Goal: Task Accomplishment & Management: Use online tool/utility

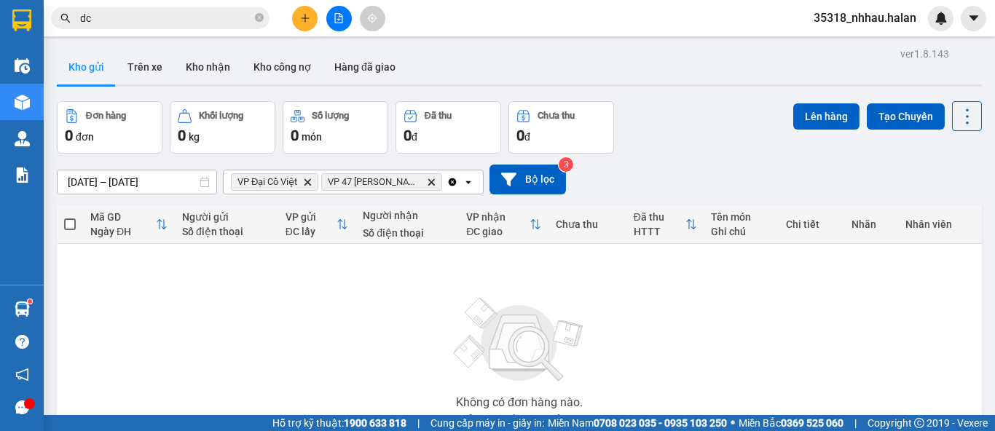
scroll to position [117, 0]
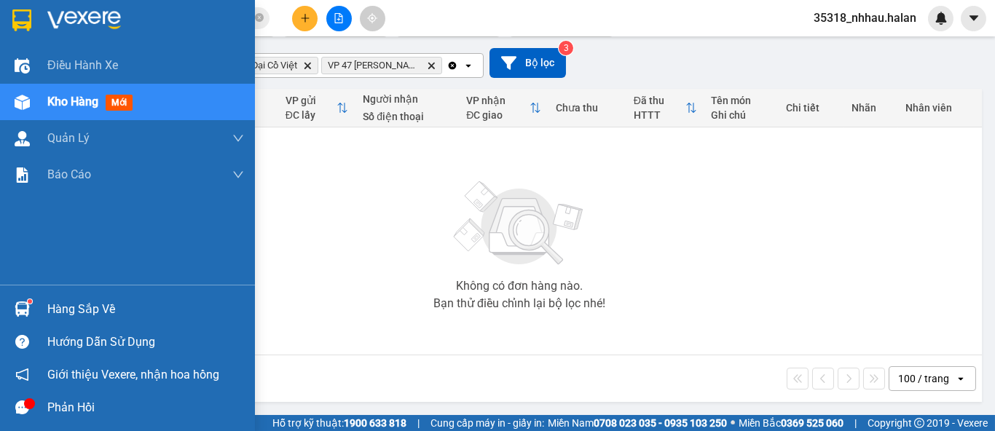
click at [34, 316] on div "Hàng sắp về" at bounding box center [127, 309] width 255 height 33
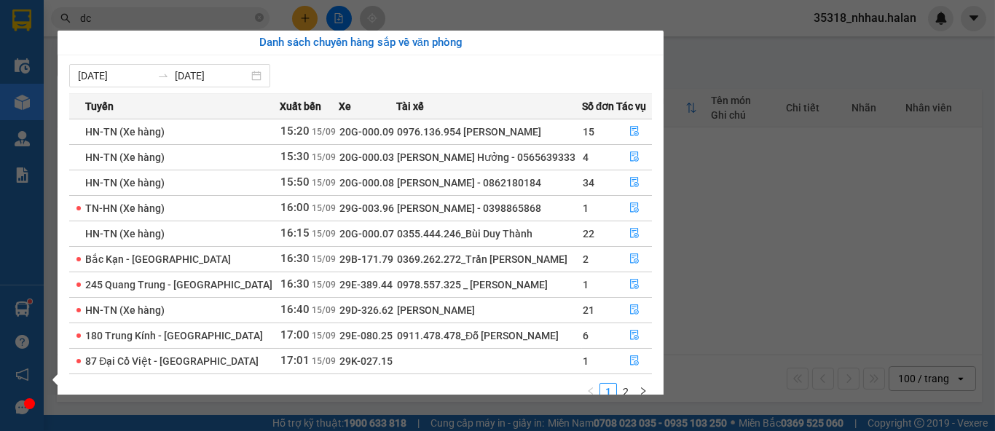
click at [906, 277] on section "Kết quả tìm kiếm ( 10000 ) Bộ lọc Mã ĐH Trạng thái Món hàng Thu hộ Tổng cước Ch…" at bounding box center [497, 215] width 995 height 431
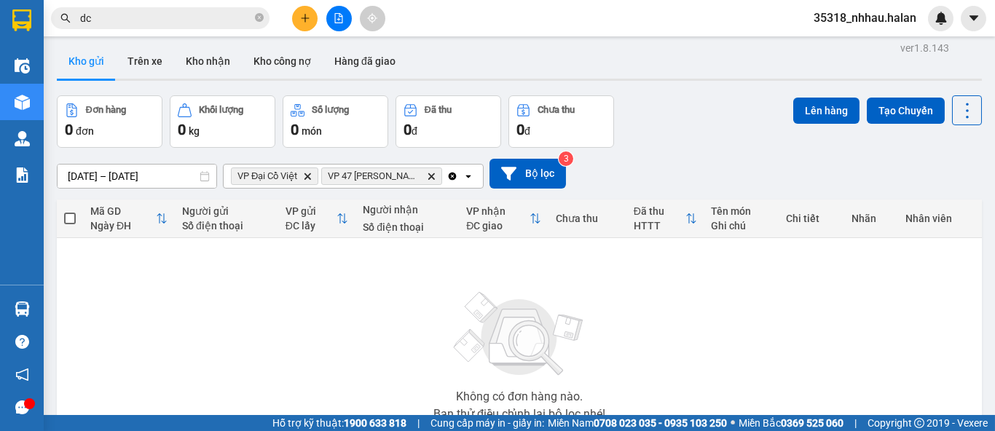
scroll to position [0, 0]
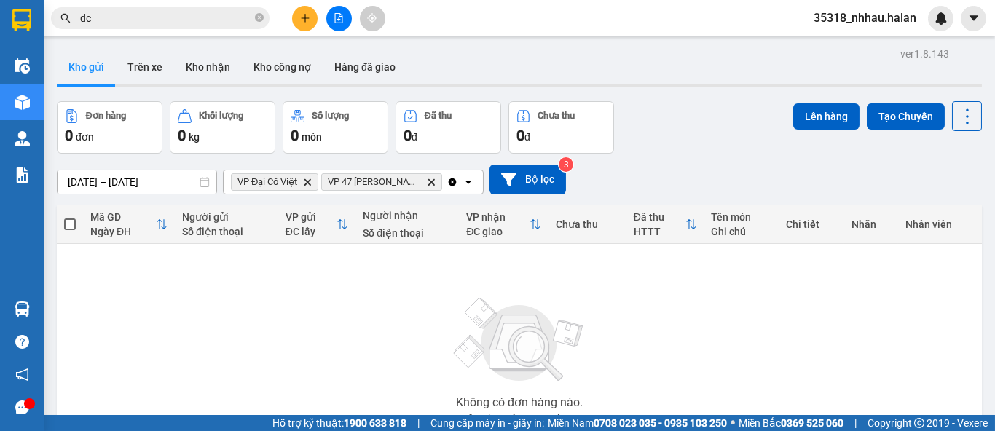
click at [450, 186] on icon "Clear all" at bounding box center [453, 182] width 12 height 12
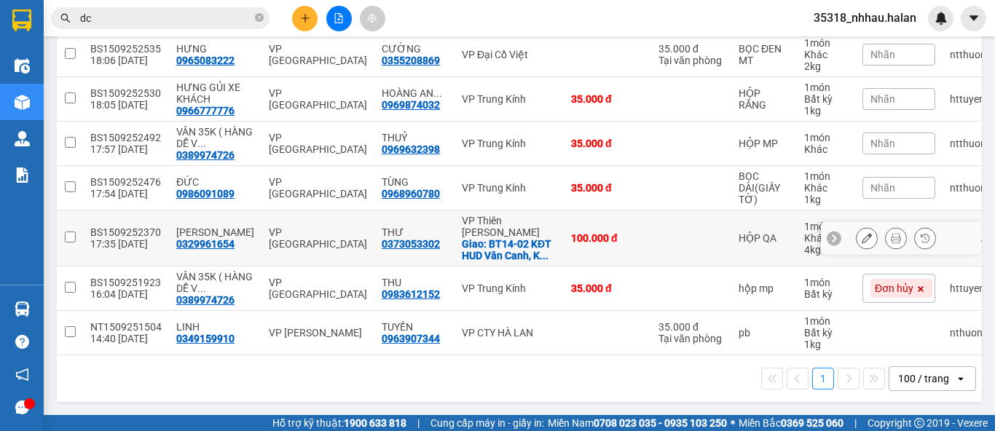
scroll to position [219, 0]
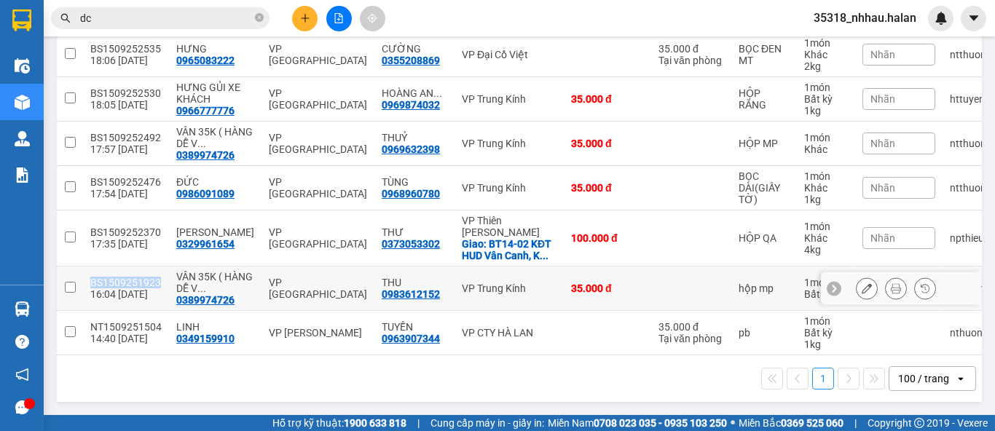
drag, startPoint x: 85, startPoint y: 270, endPoint x: 154, endPoint y: 277, distance: 70.2
click at [154, 277] on td "BS1509251923 16:04 [DATE]" at bounding box center [126, 289] width 86 height 44
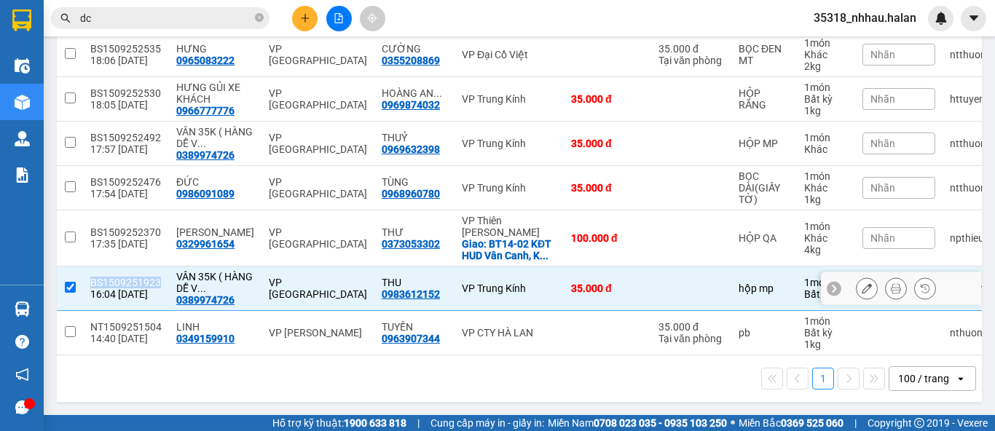
copy div "BS1509251923"
click at [71, 282] on input "checkbox" at bounding box center [70, 287] width 11 height 11
checkbox input "false"
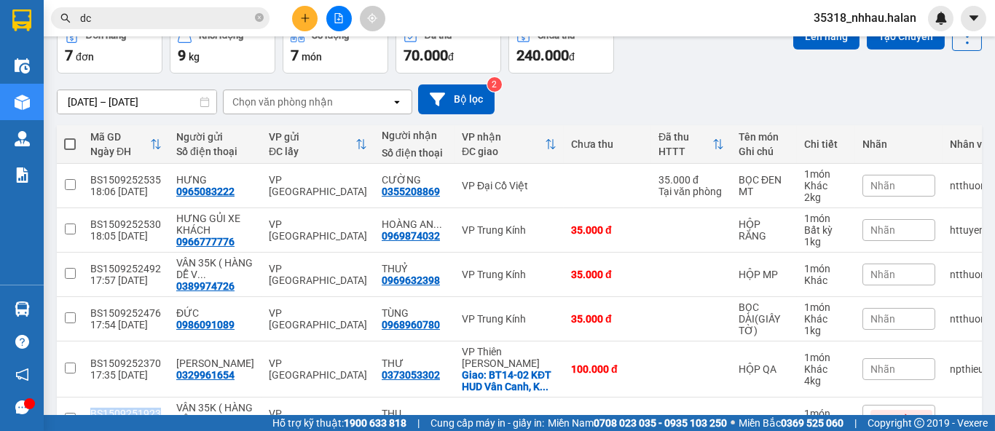
scroll to position [0, 0]
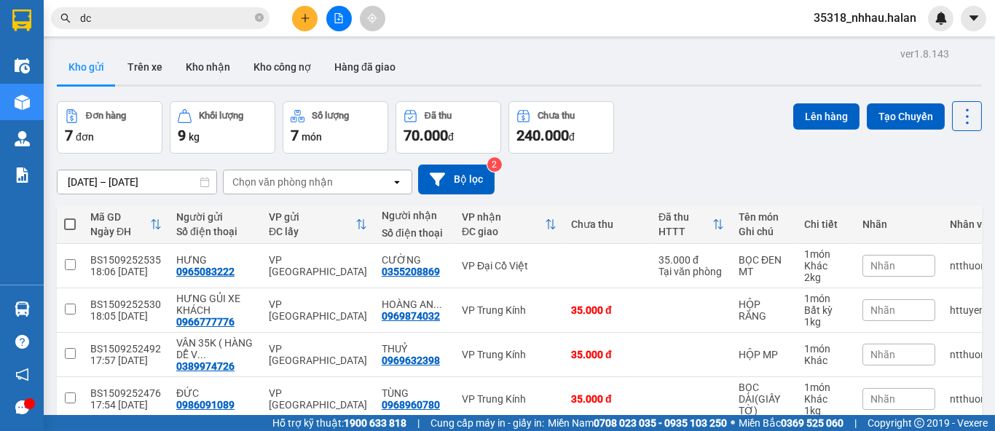
click at [319, 186] on div "Chọn văn phòng nhận" at bounding box center [282, 182] width 101 height 15
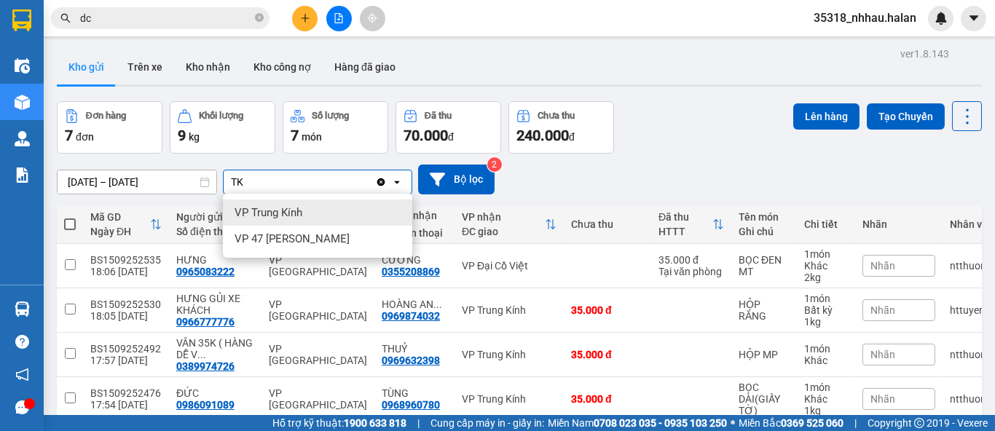
type input "TK"
click at [321, 215] on div "VP Trung Kính" at bounding box center [317, 213] width 189 height 26
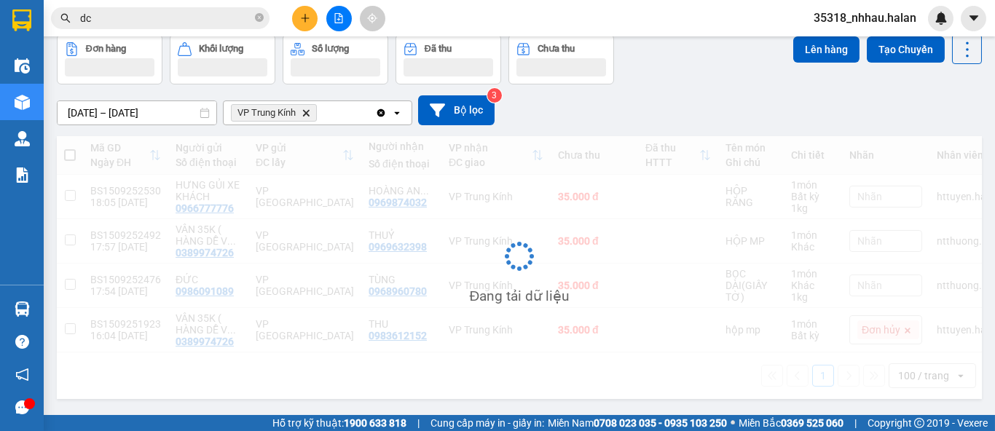
scroll to position [70, 0]
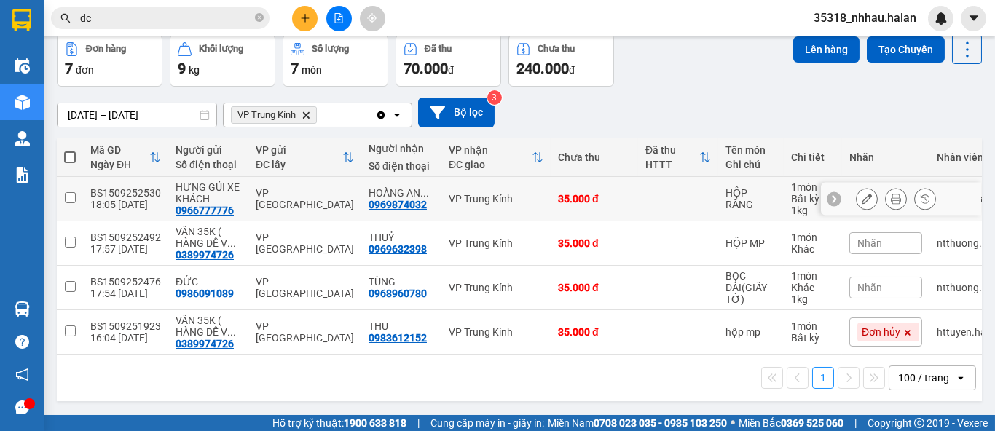
click at [528, 200] on td "VP Trung Kính" at bounding box center [496, 199] width 109 height 44
checkbox input "true"
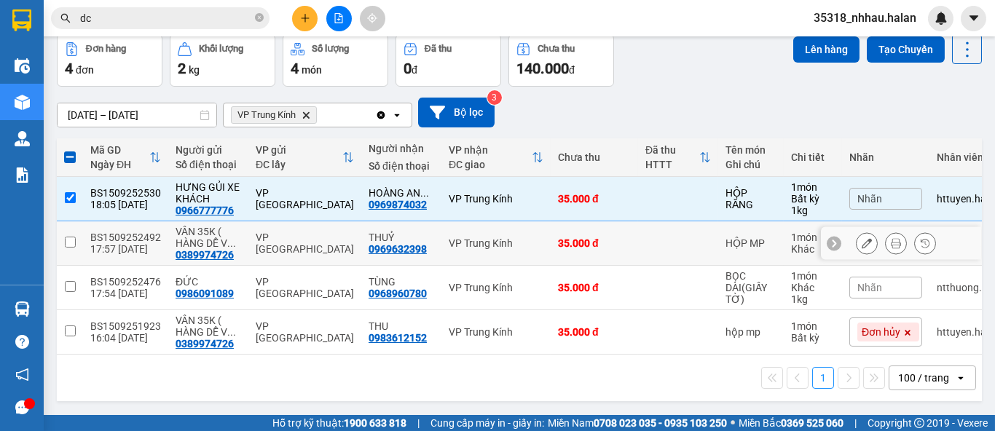
click at [519, 248] on td "VP Trung Kính" at bounding box center [496, 243] width 109 height 44
checkbox input "true"
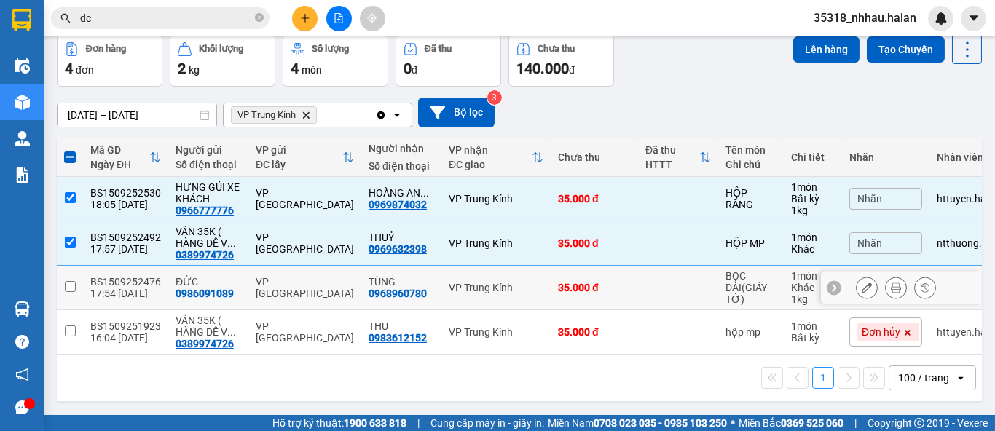
click at [502, 284] on div "VP Trung Kính" at bounding box center [496, 288] width 95 height 12
checkbox input "true"
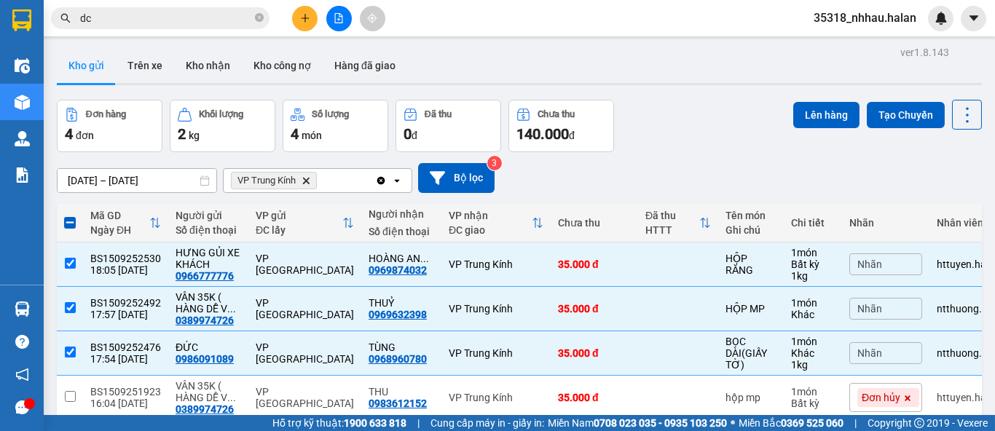
scroll to position [0, 0]
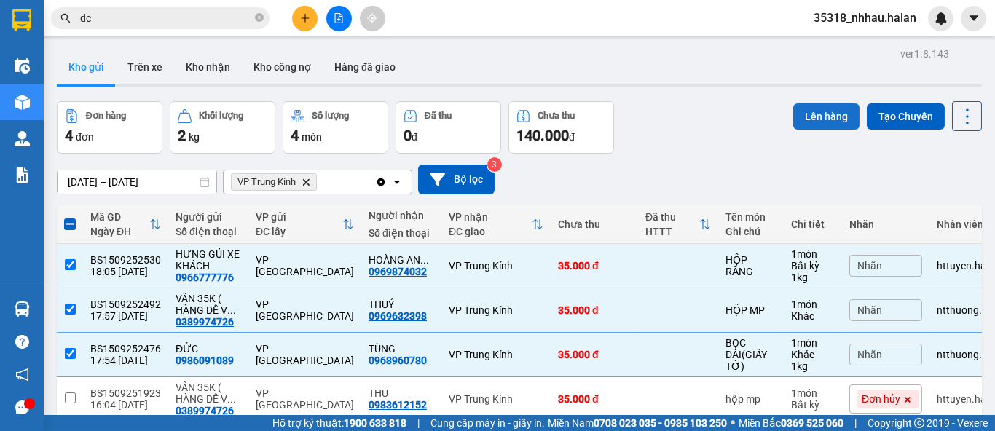
click at [809, 118] on button "Lên hàng" at bounding box center [826, 116] width 66 height 26
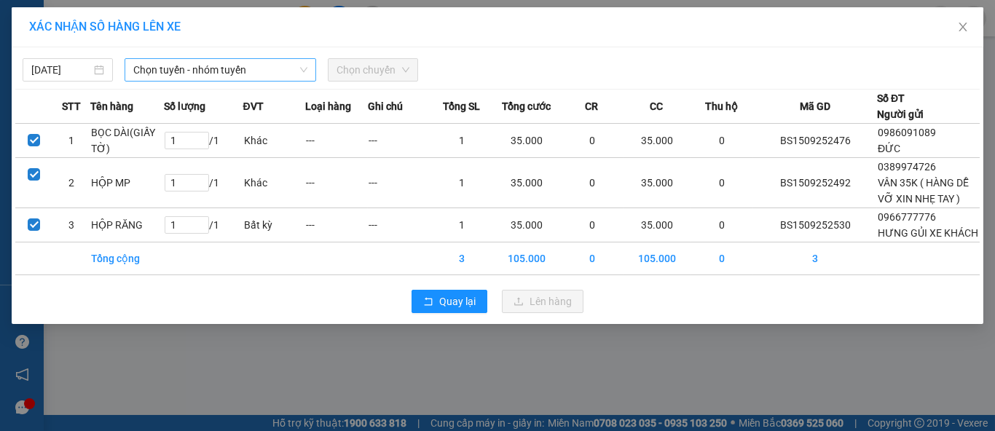
click at [187, 72] on span "Chọn tuyến - nhóm tuyến" at bounding box center [220, 70] width 174 height 22
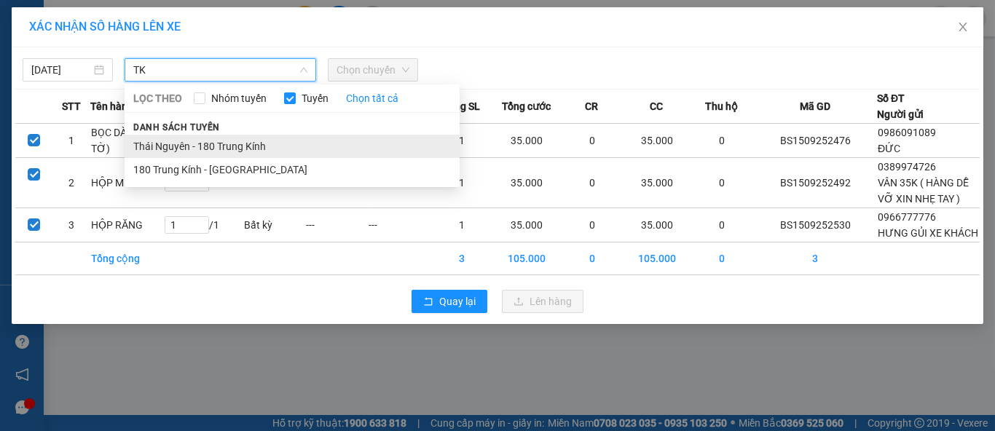
type input "TK"
click at [238, 145] on li "Thái Nguyên - 180 Trung Kính" at bounding box center [292, 146] width 335 height 23
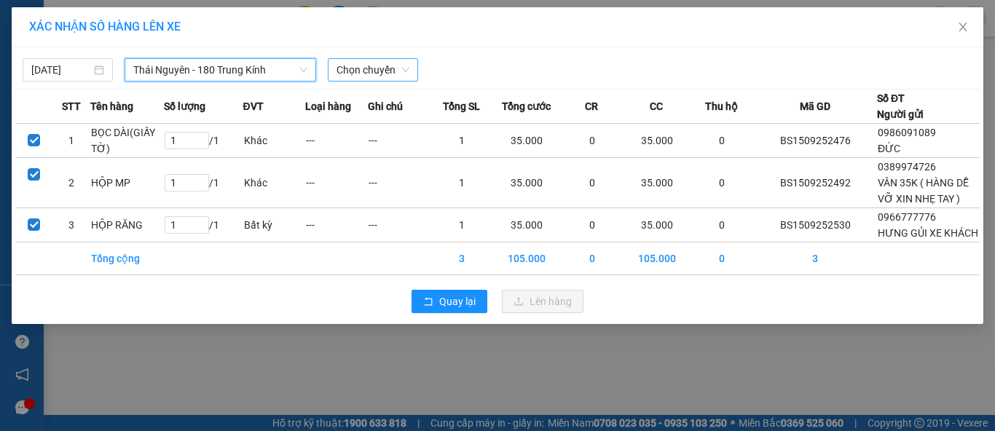
click at [364, 76] on span "Chọn chuyến" at bounding box center [373, 70] width 73 height 22
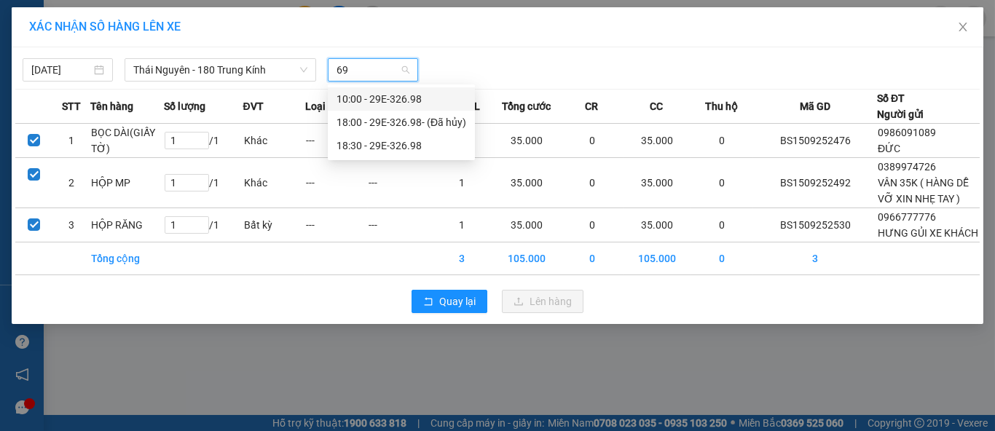
type input "698"
click at [411, 145] on div "18:30 - 29E-326.98" at bounding box center [402, 146] width 130 height 16
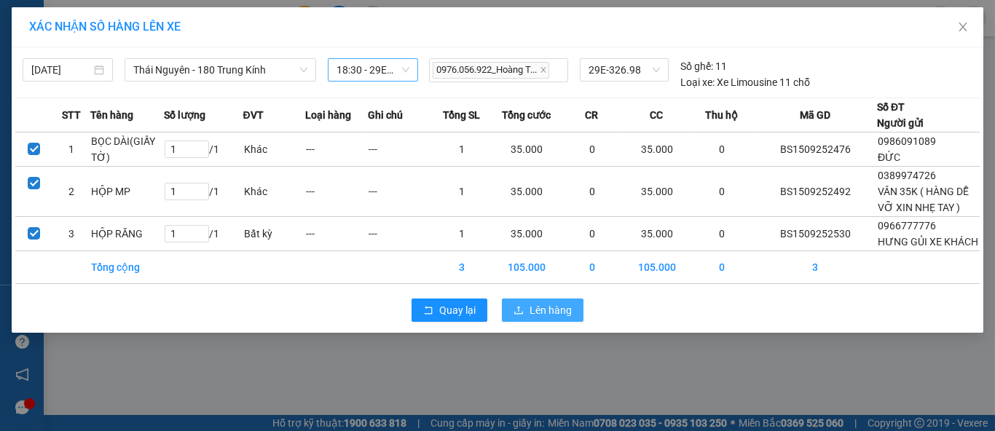
click at [532, 318] on span "Lên hàng" at bounding box center [551, 310] width 42 height 16
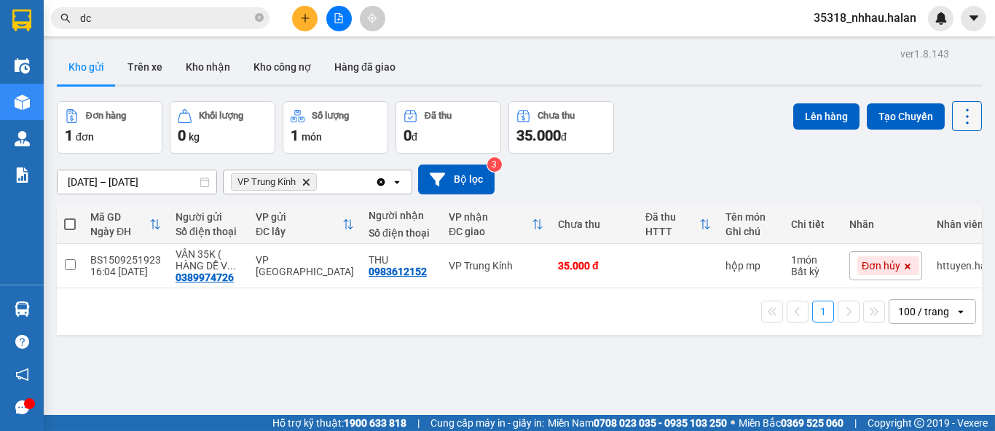
click at [959, 112] on icon at bounding box center [967, 116] width 20 height 20
click at [927, 210] on span "Làm mới" at bounding box center [935, 208] width 40 height 15
click at [262, 16] on icon "close-circle" at bounding box center [259, 17] width 9 height 9
click at [965, 115] on icon at bounding box center [967, 116] width 20 height 20
click at [943, 209] on span "Làm mới" at bounding box center [935, 208] width 40 height 15
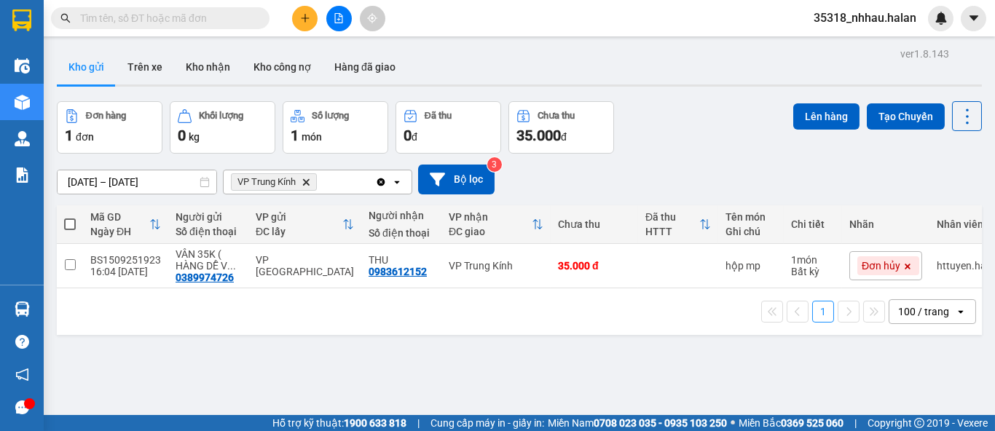
click at [303, 178] on icon "Delete" at bounding box center [306, 182] width 9 height 9
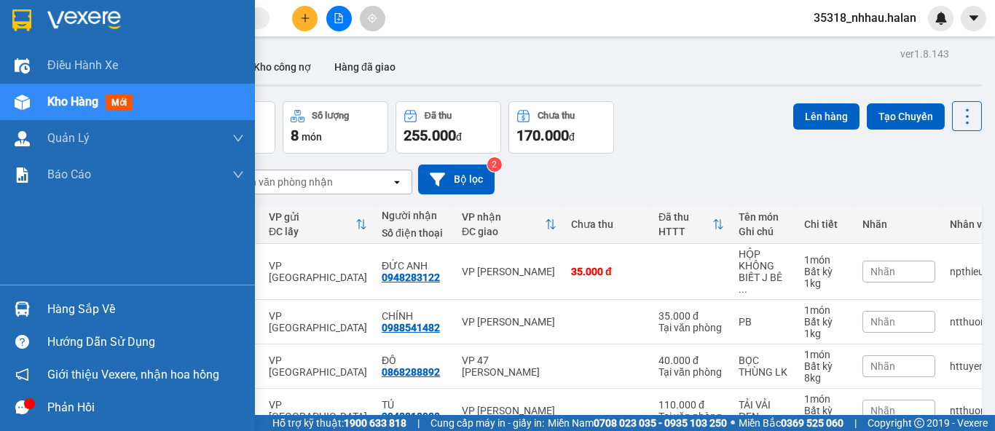
click at [30, 305] on div at bounding box center [21, 309] width 25 height 25
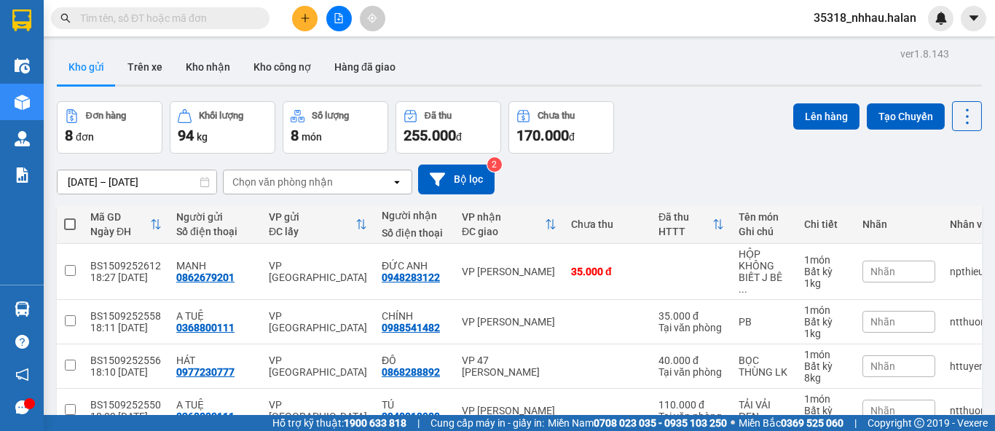
click at [728, 164] on section "Kết quả tìm kiếm ( 10000 ) Bộ lọc Mã ĐH Trạng thái Món hàng Thu hộ Tổng cước Ch…" at bounding box center [497, 215] width 995 height 431
click at [958, 117] on icon at bounding box center [967, 116] width 20 height 20
click at [929, 209] on span "Làm mới" at bounding box center [935, 208] width 40 height 15
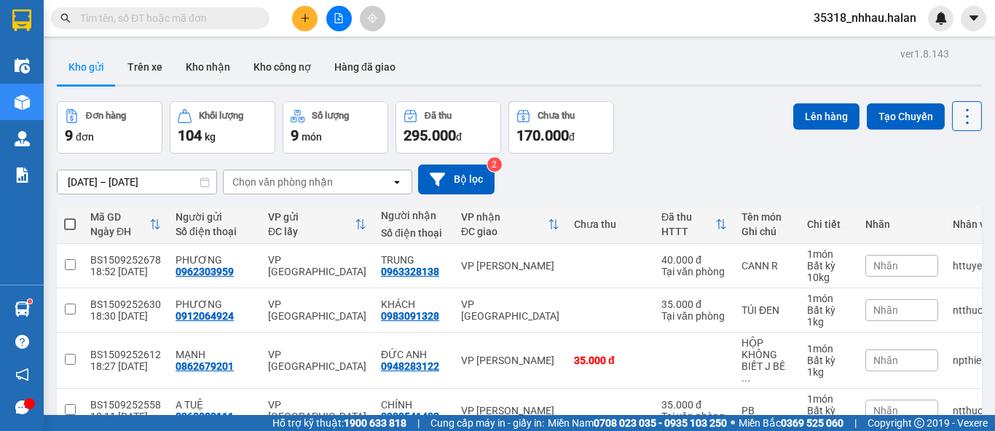
click at [957, 119] on icon at bounding box center [967, 116] width 20 height 20
click at [906, 212] on div "Menu" at bounding box center [897, 209] width 22 height 14
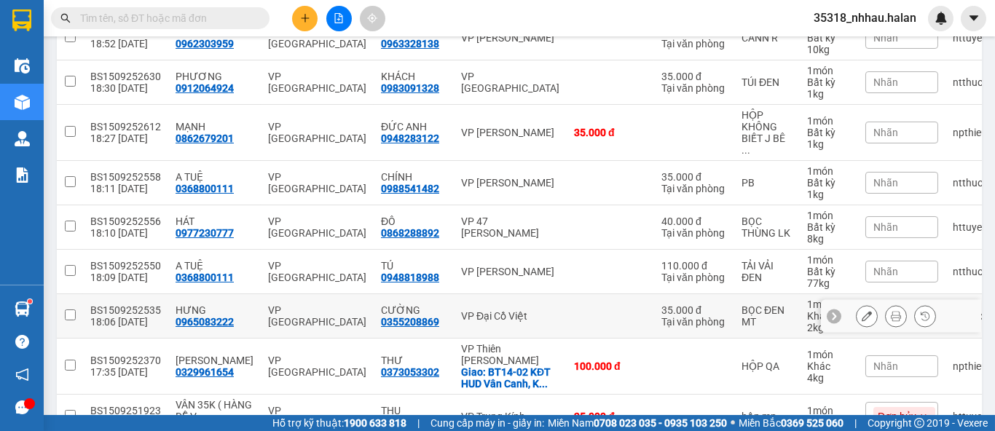
scroll to position [227, 0]
drag, startPoint x: 493, startPoint y: 302, endPoint x: 500, endPoint y: 286, distance: 17.3
click at [493, 311] on div "VP Đại Cồ Việt" at bounding box center [510, 317] width 98 height 12
checkbox input "true"
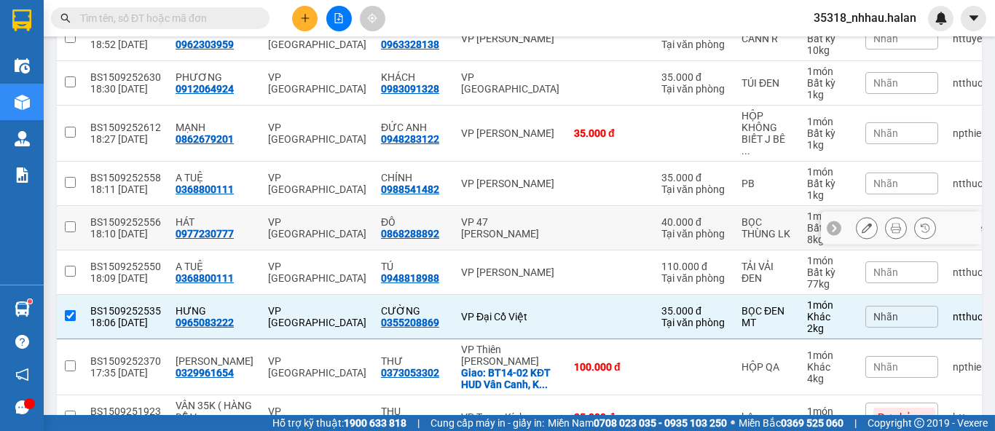
click at [521, 219] on div "VP 47 [PERSON_NAME]" at bounding box center [510, 227] width 98 height 23
checkbox input "true"
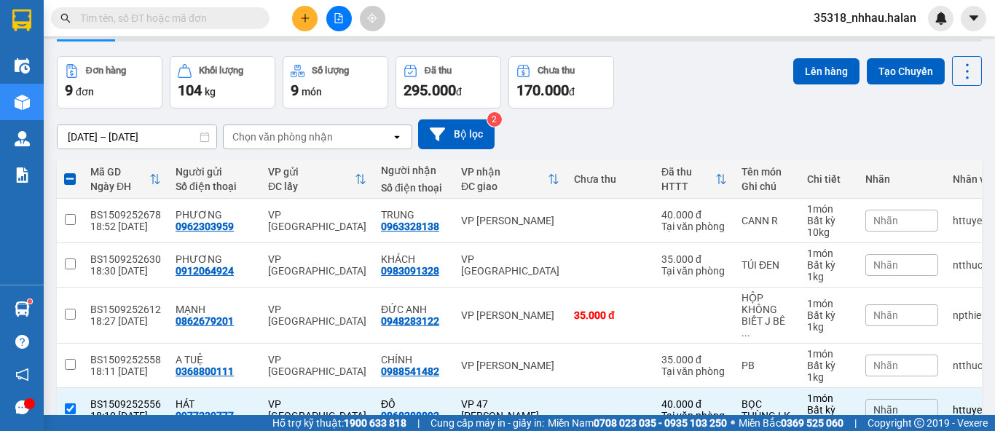
scroll to position [0, 0]
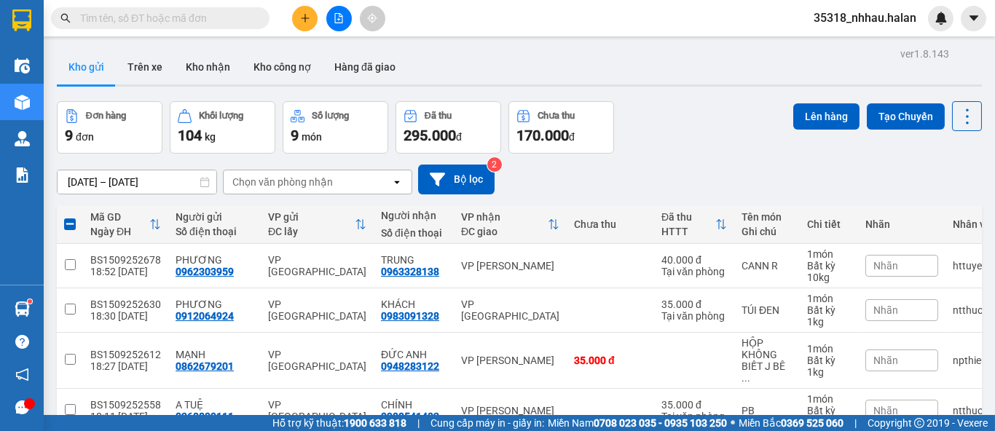
click at [262, 186] on div "Chọn văn phòng nhận" at bounding box center [282, 182] width 101 height 15
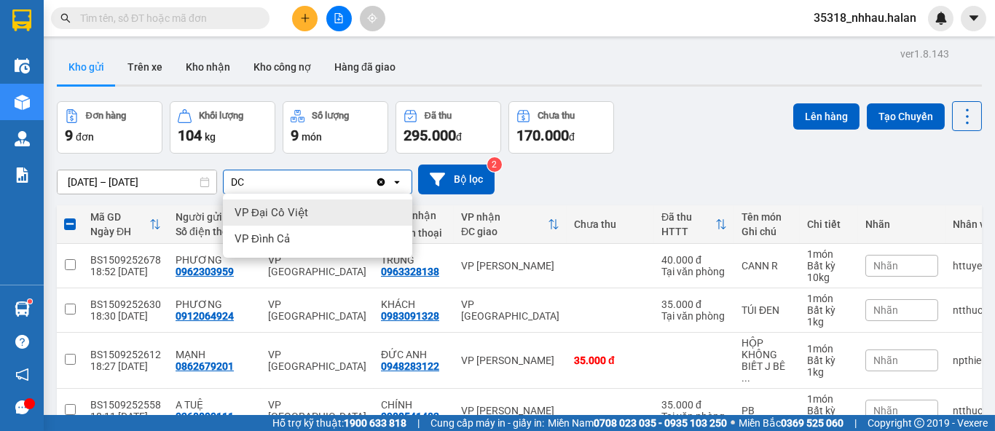
type input "DC"
click at [321, 208] on div "VP Đại Cồ Việt" at bounding box center [317, 213] width 189 height 26
checkbox input "false"
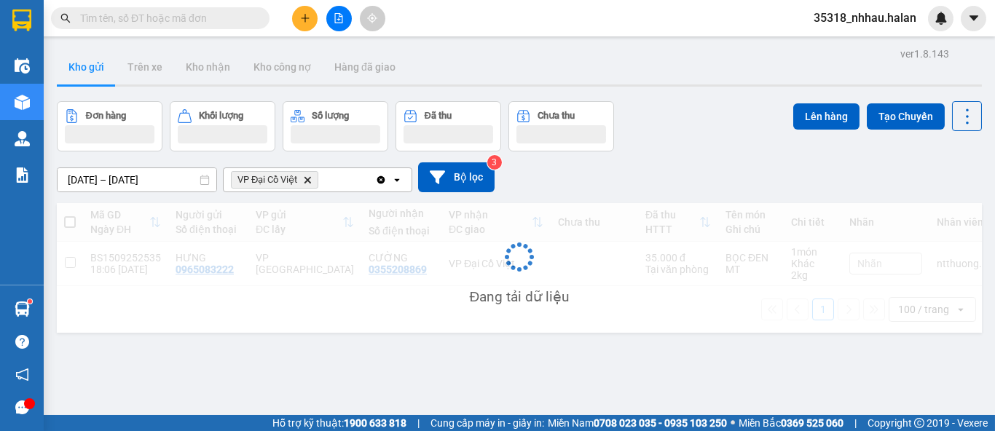
click at [356, 179] on div "VP Đại Cồ Việt Delete" at bounding box center [300, 179] width 152 height 23
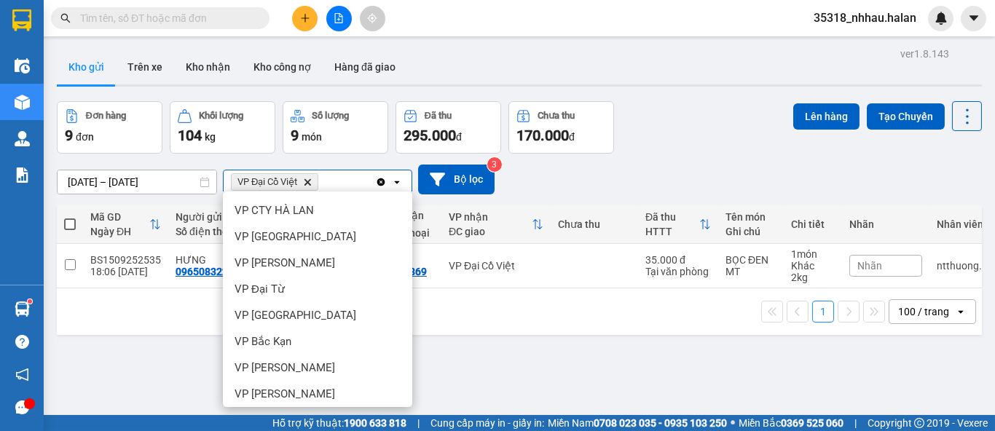
scroll to position [120, 0]
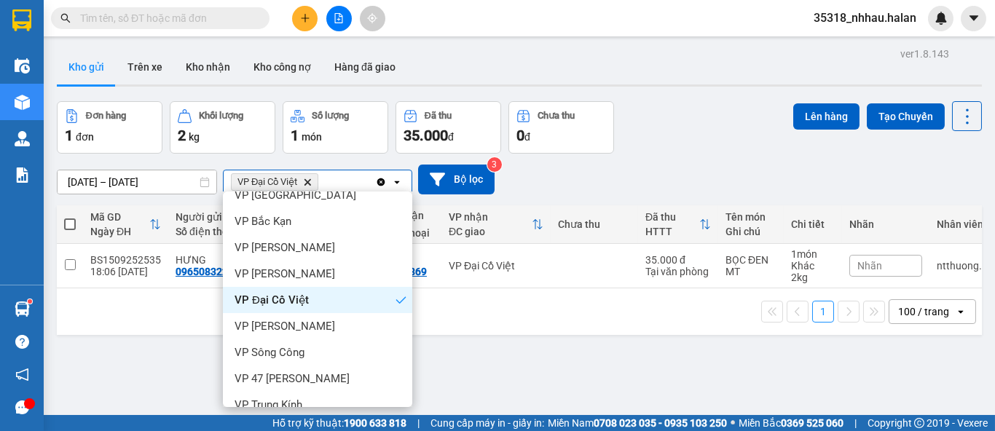
click at [642, 141] on div "Đơn hàng 1 đơn Khối lượng 2 kg Số lượng 1 món Đã thu 35.000 đ Chưa thu 0 đ Lên …" at bounding box center [519, 127] width 925 height 52
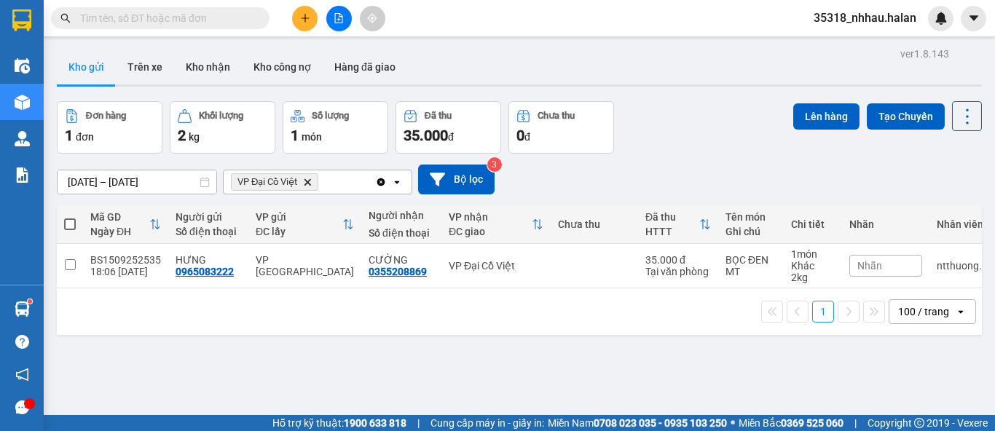
click at [353, 175] on div "VP Đại Cồ Việt Delete" at bounding box center [300, 181] width 152 height 23
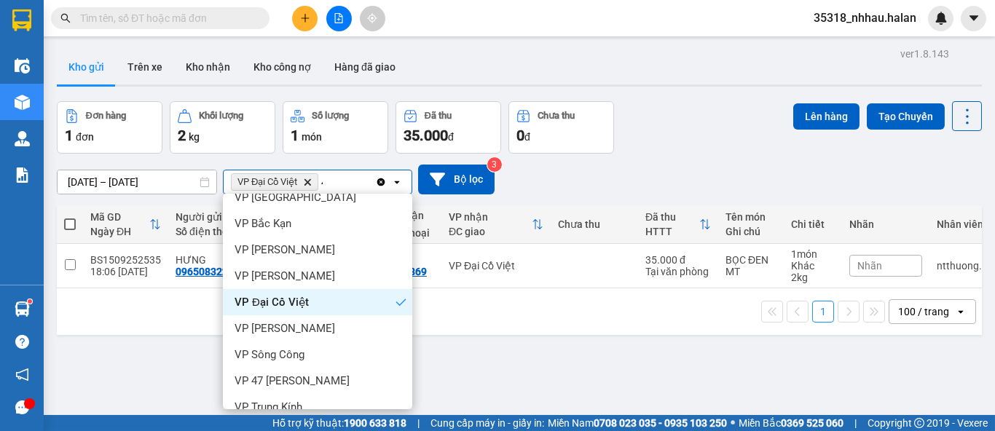
scroll to position [0, 0]
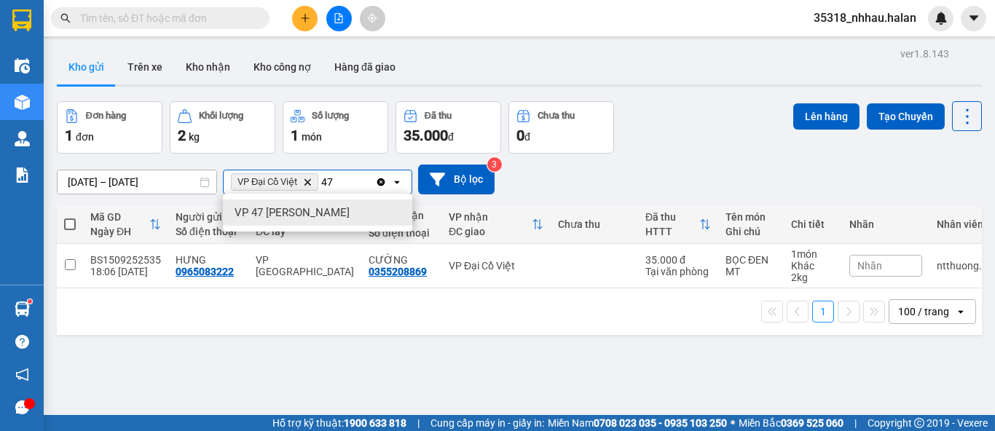
type input "47"
click at [310, 220] on div "VP 47 [PERSON_NAME]" at bounding box center [317, 213] width 189 height 26
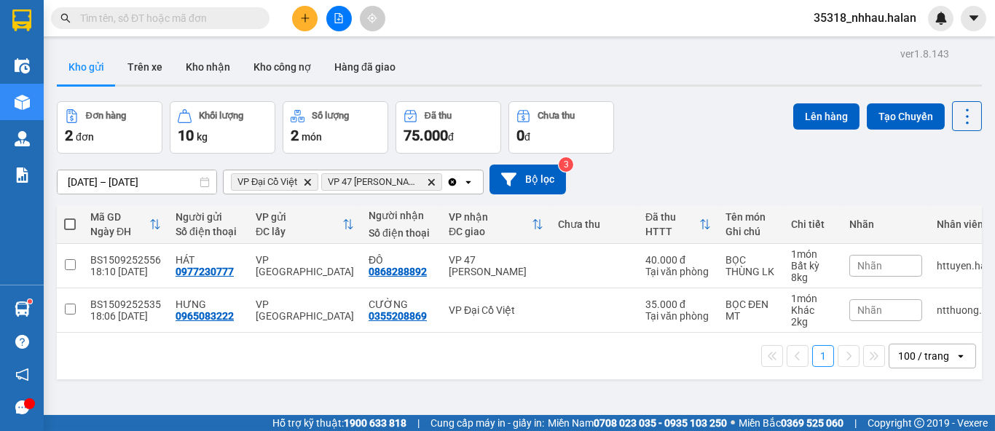
click at [66, 229] on span at bounding box center [70, 225] width 12 height 12
click at [70, 217] on input "checkbox" at bounding box center [70, 217] width 0 height 0
checkbox input "true"
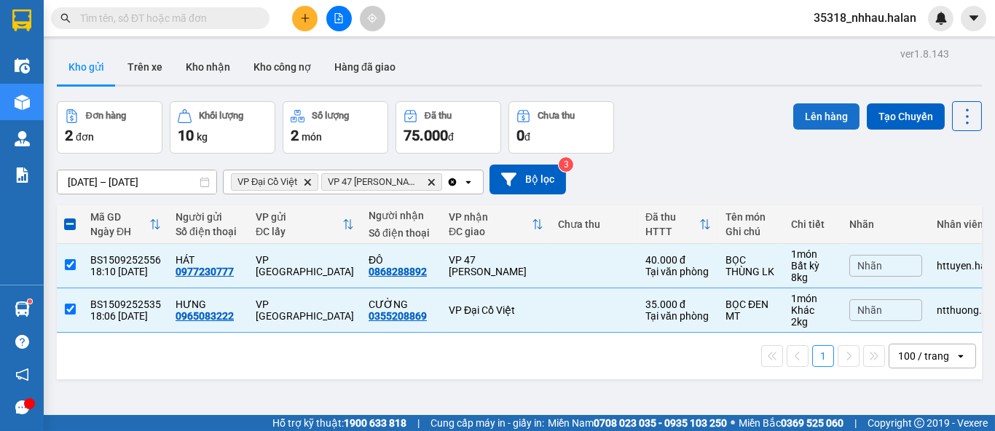
click at [816, 108] on button "Lên hàng" at bounding box center [826, 116] width 66 height 26
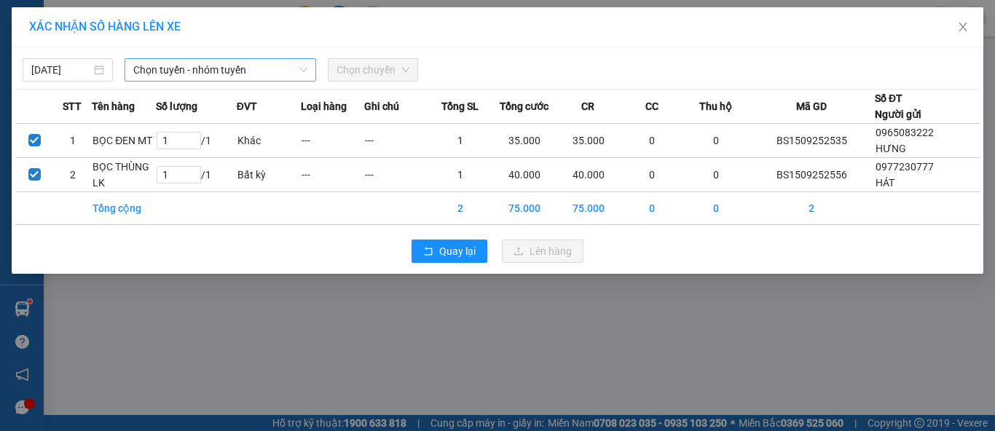
click at [240, 75] on span "Chọn tuyến - nhóm tuyến" at bounding box center [220, 70] width 174 height 22
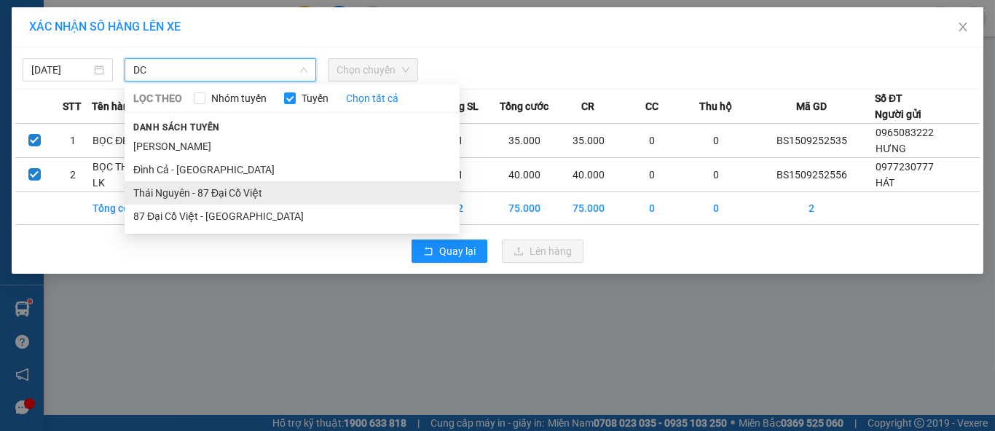
type input "DC"
click at [229, 195] on li "Thái Nguyên - 87 Đại Cồ Việt" at bounding box center [292, 192] width 335 height 23
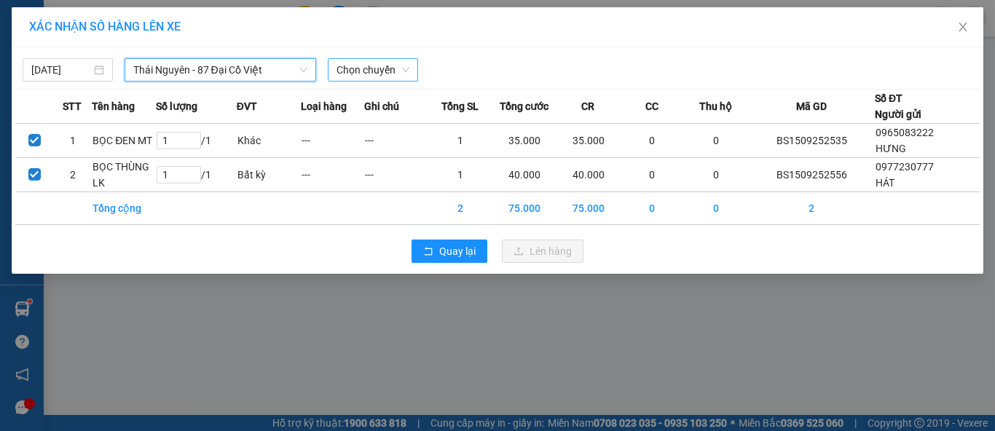
click at [377, 76] on span "Chọn chuyến" at bounding box center [373, 70] width 73 height 22
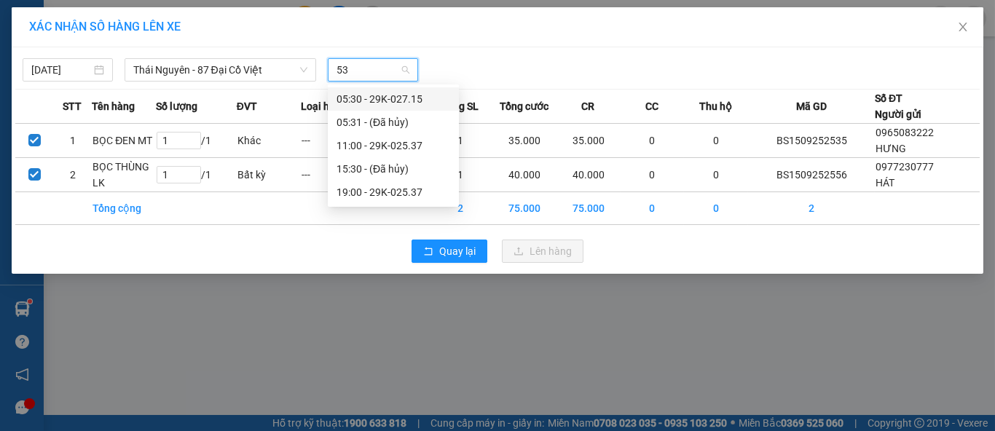
type input "537"
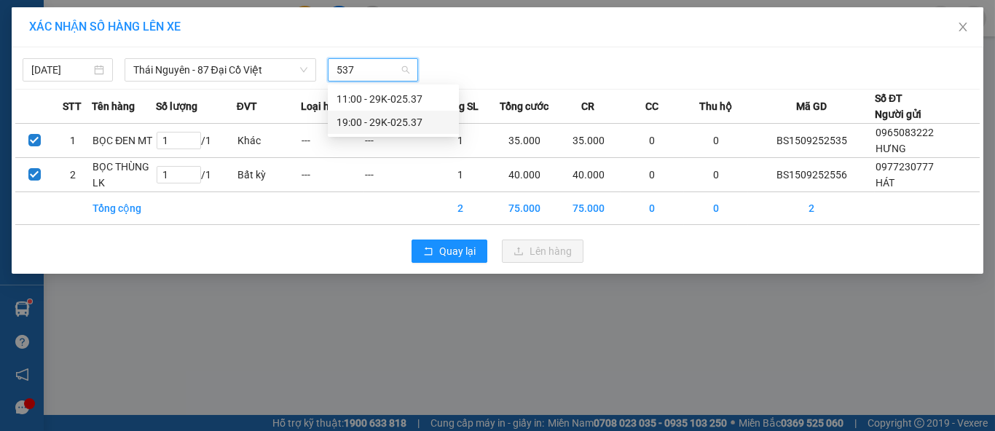
click at [391, 127] on div "19:00 - 29K-025.37" at bounding box center [394, 122] width 114 height 16
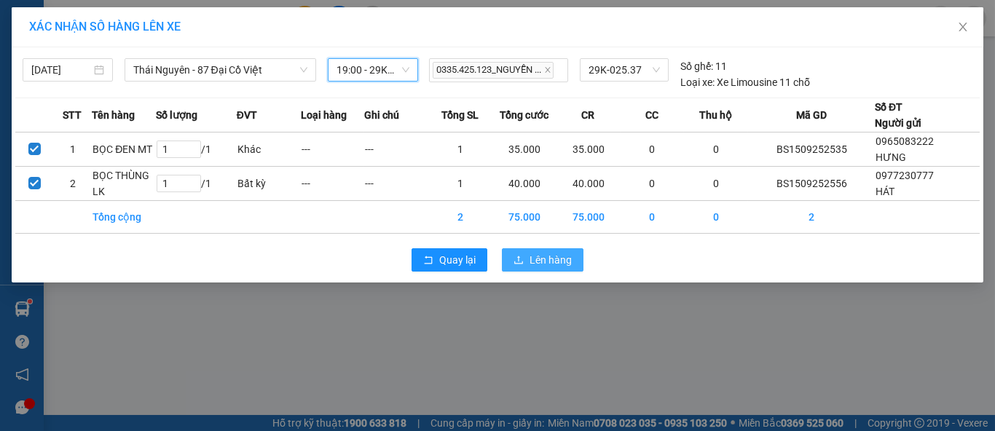
click at [573, 259] on button "Lên hàng" at bounding box center [543, 259] width 82 height 23
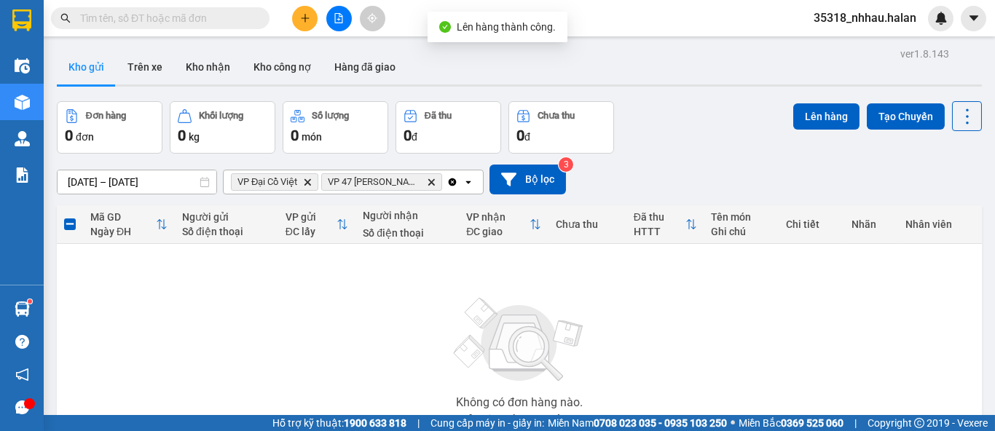
click at [449, 183] on icon "Clear all" at bounding box center [453, 182] width 8 height 8
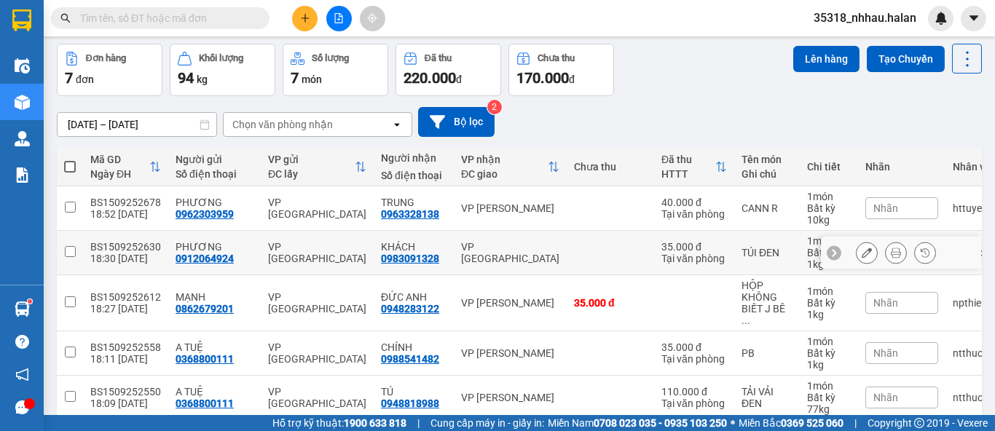
scroll to position [57, 0]
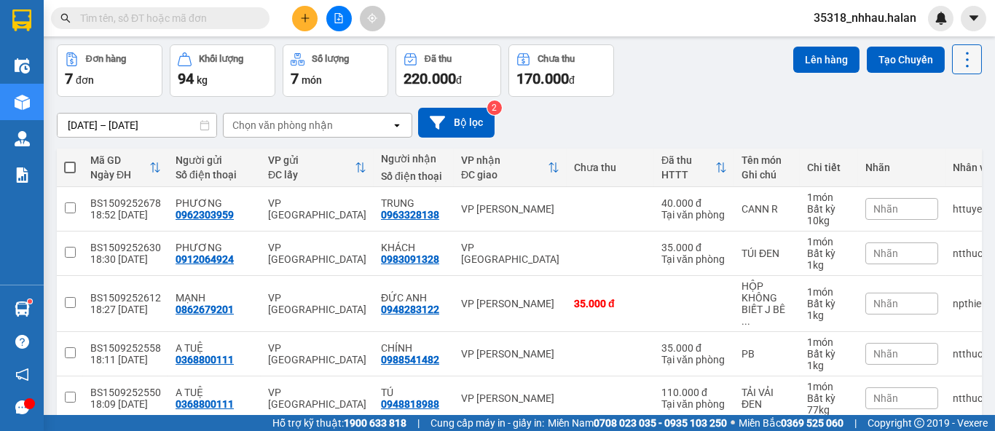
click at [966, 59] on icon at bounding box center [967, 59] width 3 height 15
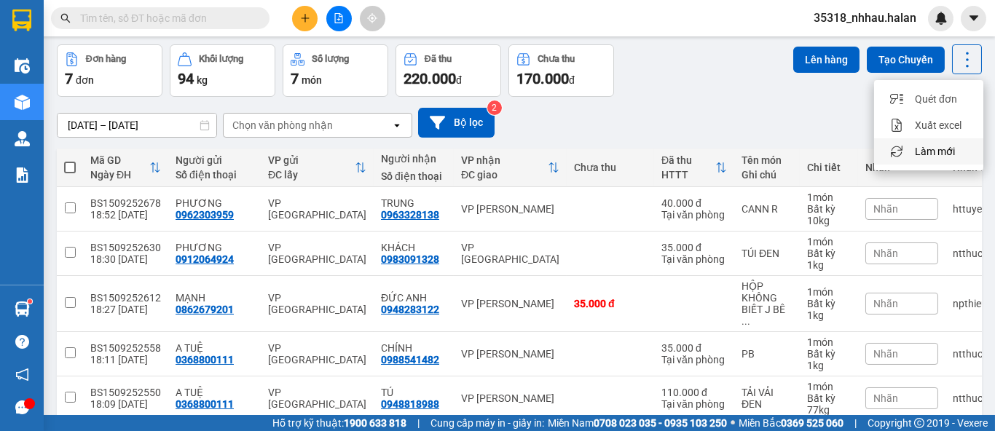
click at [941, 150] on span "Làm mới" at bounding box center [935, 151] width 40 height 15
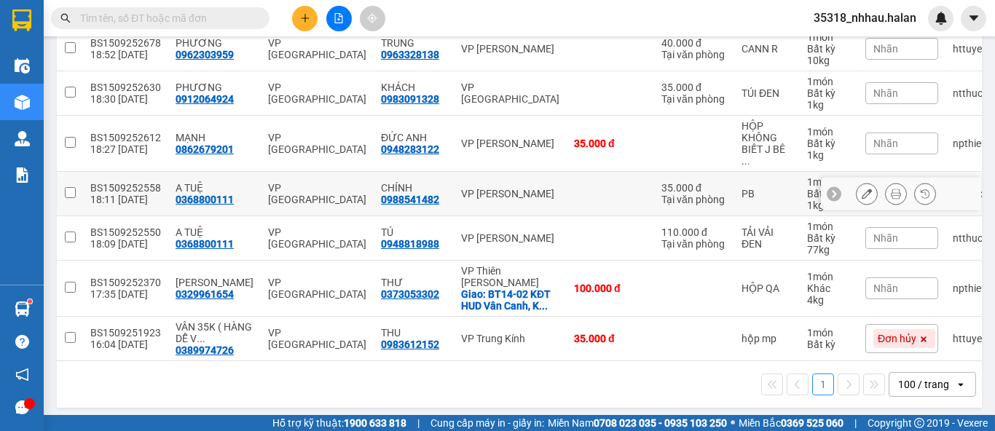
scroll to position [219, 0]
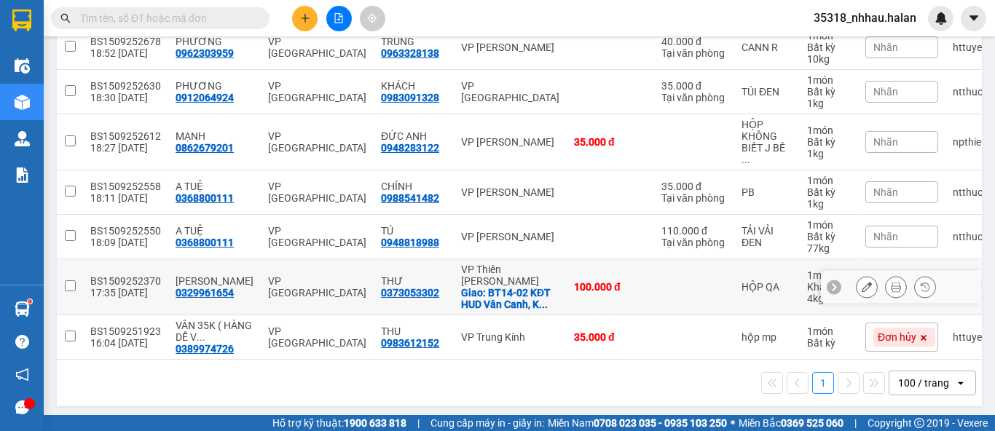
click at [526, 287] on div "Giao: BT14-02 KĐT HUD Vân Canh, K ..." at bounding box center [510, 298] width 98 height 23
checkbox input "true"
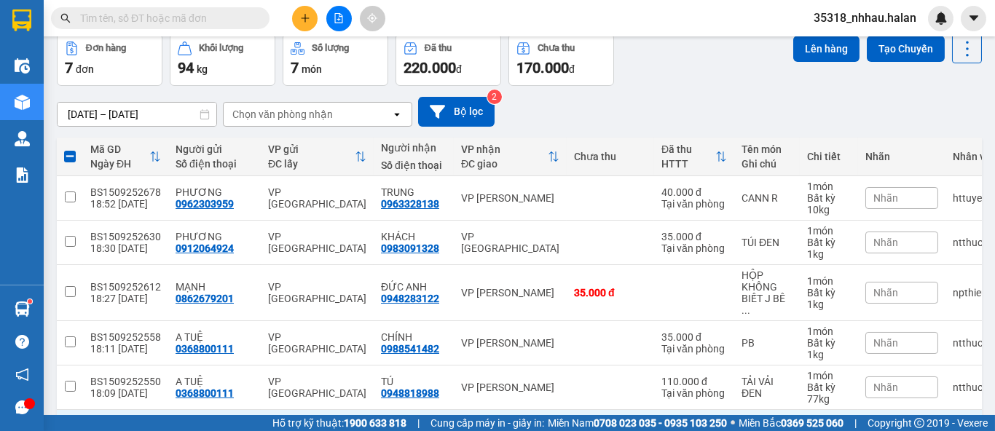
scroll to position [57, 0]
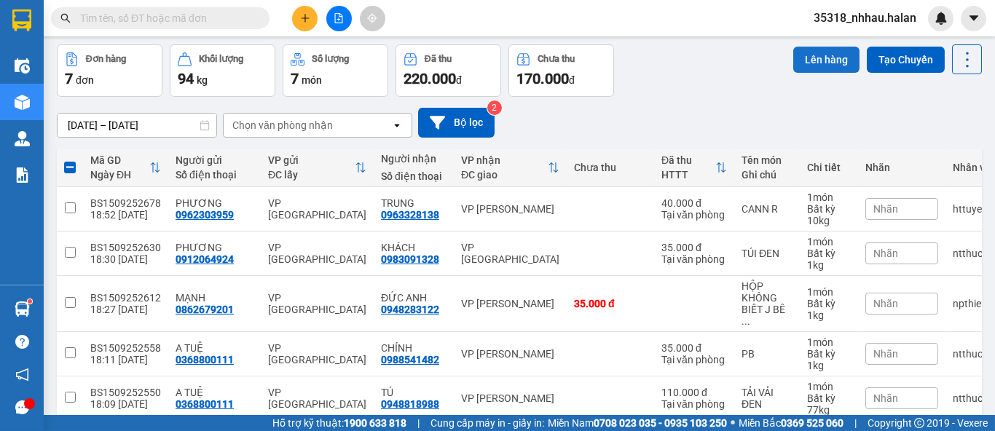
click at [821, 63] on button "Lên hàng" at bounding box center [826, 60] width 66 height 26
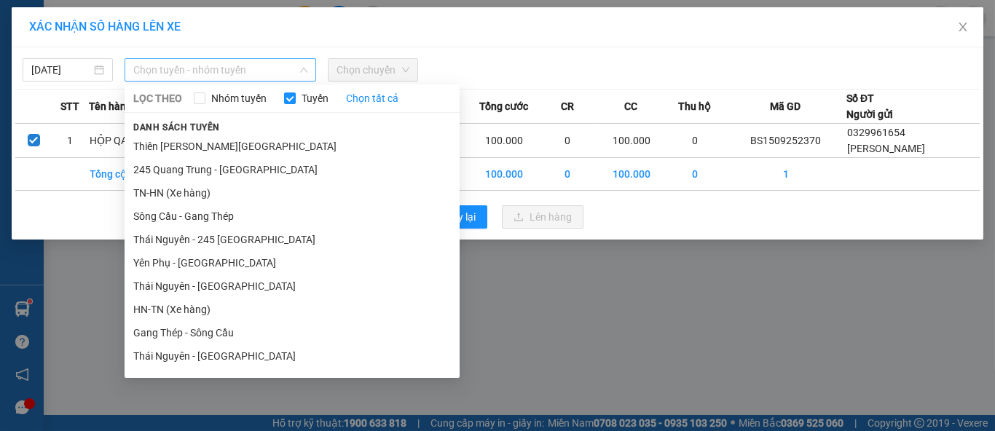
click at [238, 74] on span "Chọn tuyến - nhóm tuyến" at bounding box center [220, 70] width 174 height 22
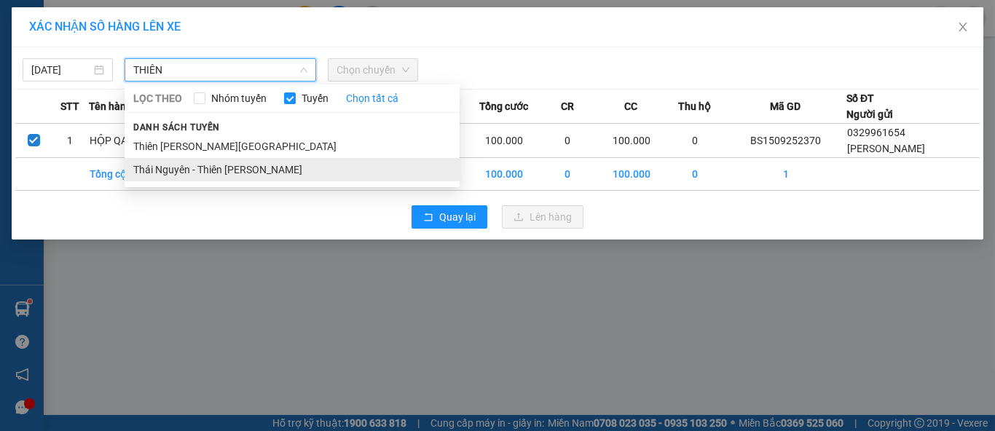
type input "THIÊN"
click at [243, 177] on li "Thái Nguyên - Thiên [PERSON_NAME]" at bounding box center [292, 169] width 335 height 23
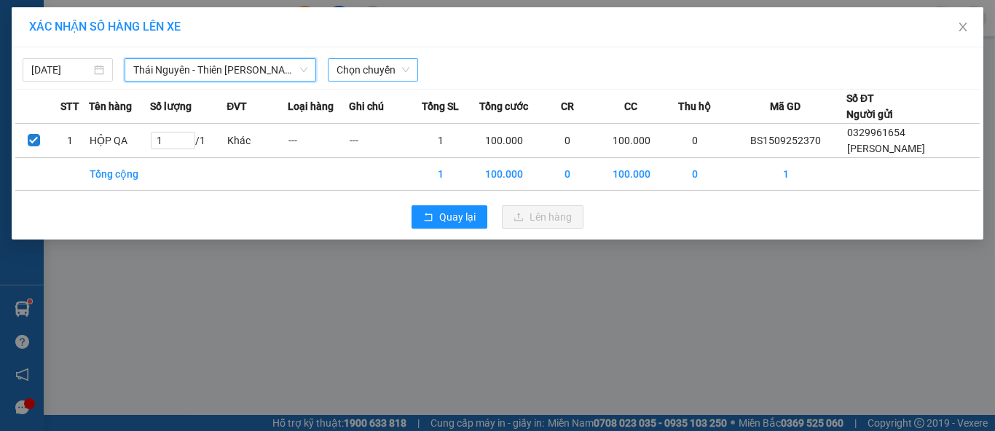
click at [415, 74] on div "Chọn chuyến" at bounding box center [373, 69] width 90 height 23
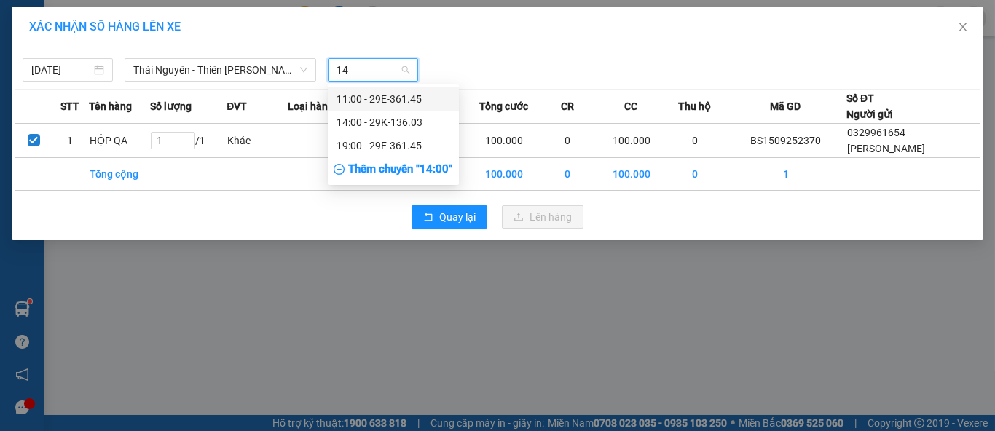
type input "145"
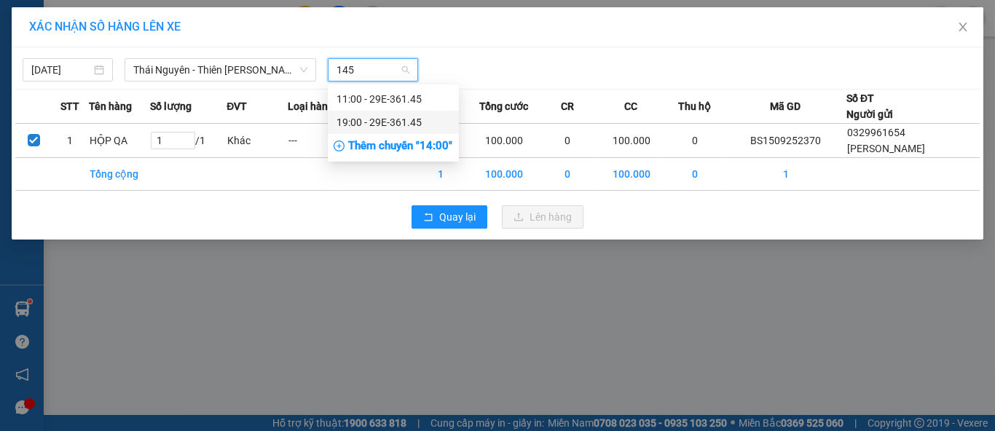
click at [415, 117] on div "19:00 - 29E-361.45" at bounding box center [394, 122] width 114 height 16
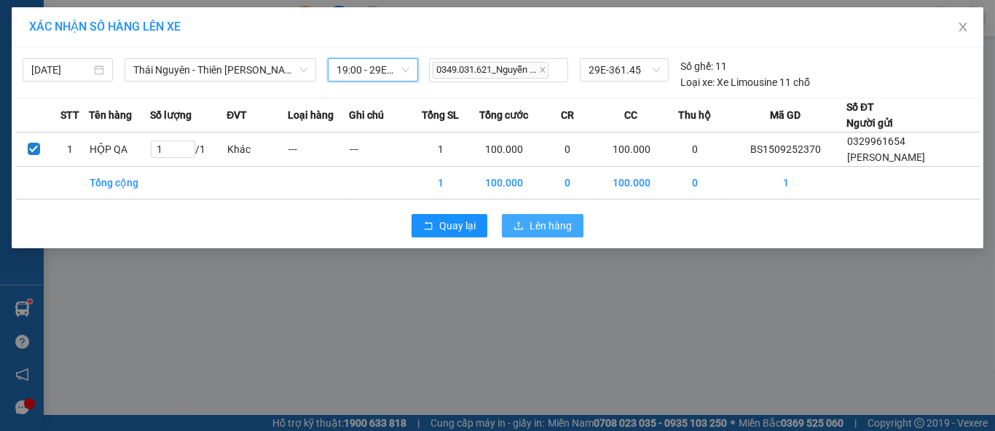
click at [549, 232] on span "Lên hàng" at bounding box center [551, 226] width 42 height 16
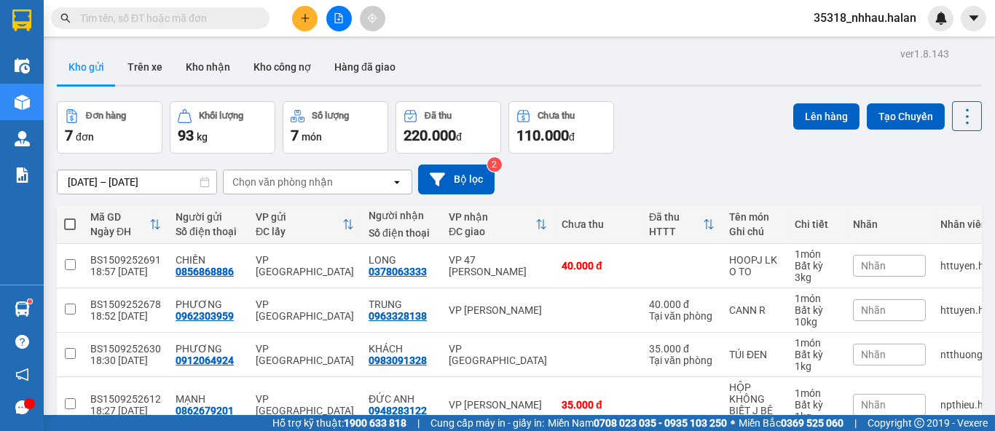
click at [974, 114] on div "ver 1.8.143 Kho gửi Trên xe Kho nhận Kho công nợ Hàng đã giao Đơn hàng 7 đơn Kh…" at bounding box center [519, 332] width 937 height 576
click at [957, 123] on icon at bounding box center [967, 116] width 20 height 20
click at [949, 200] on li "Làm mới" at bounding box center [928, 208] width 109 height 26
click at [952, 113] on button at bounding box center [967, 116] width 30 height 30
click at [939, 216] on li "Làm mới" at bounding box center [928, 208] width 109 height 26
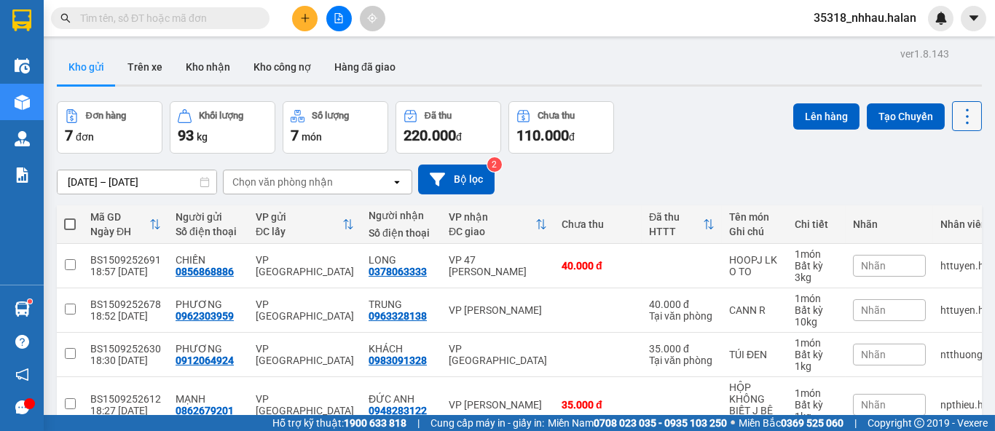
click at [966, 119] on button at bounding box center [967, 116] width 30 height 30
click at [927, 205] on span "Làm mới" at bounding box center [935, 208] width 40 height 15
click at [957, 106] on icon at bounding box center [967, 116] width 20 height 20
click at [940, 207] on span "Làm mới" at bounding box center [935, 208] width 40 height 15
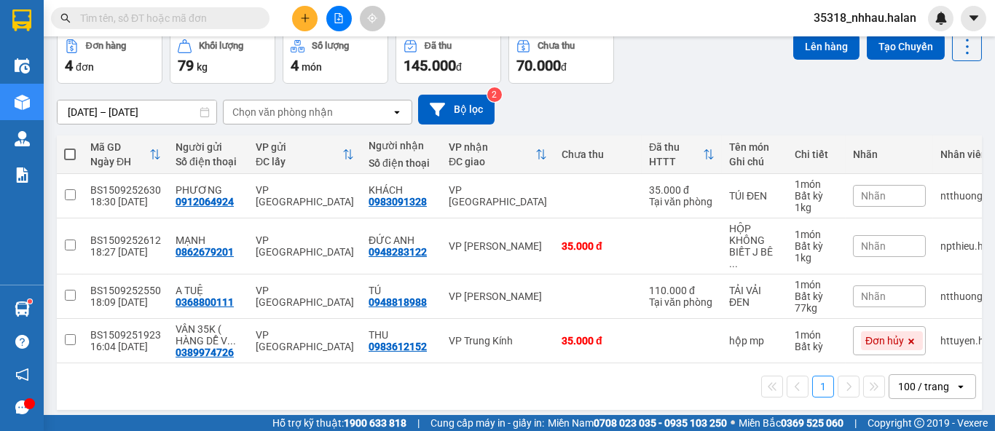
scroll to position [73, 0]
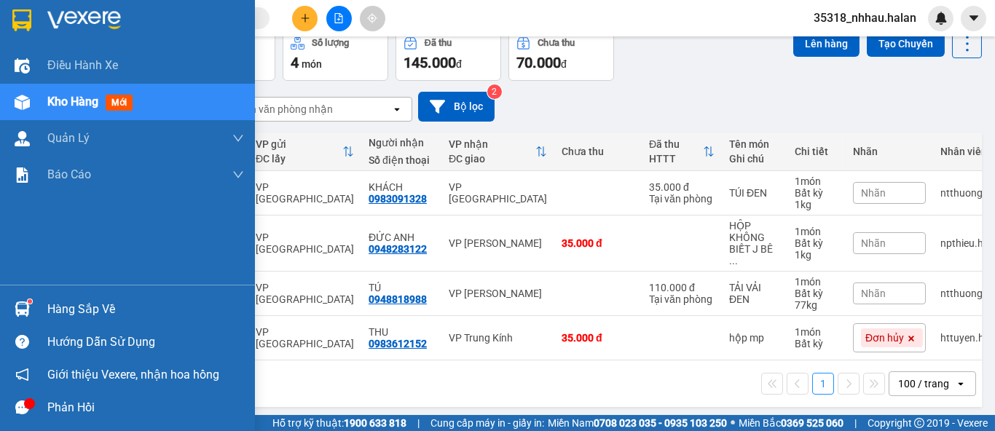
click at [28, 297] on div at bounding box center [21, 309] width 25 height 25
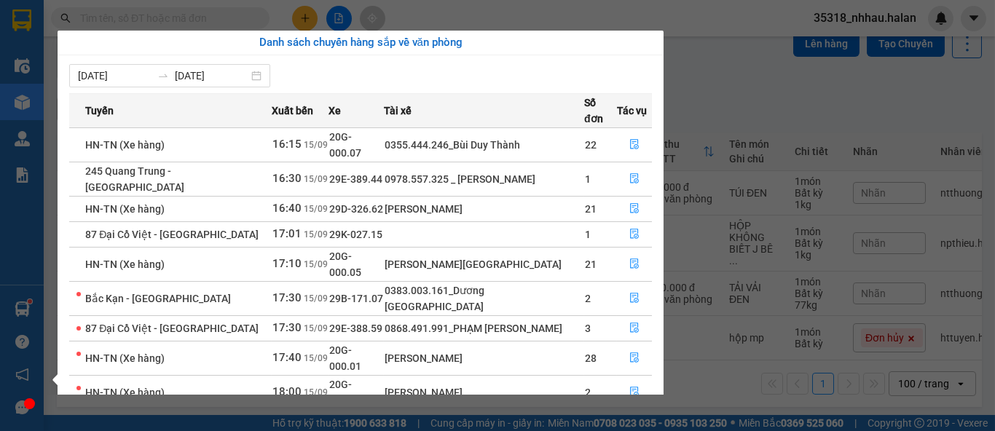
click at [729, 108] on section "Kết quả tìm kiếm ( 10000 ) Bộ lọc Mã ĐH Trạng thái Món hàng Thu hộ Tổng cước Ch…" at bounding box center [497, 215] width 995 height 431
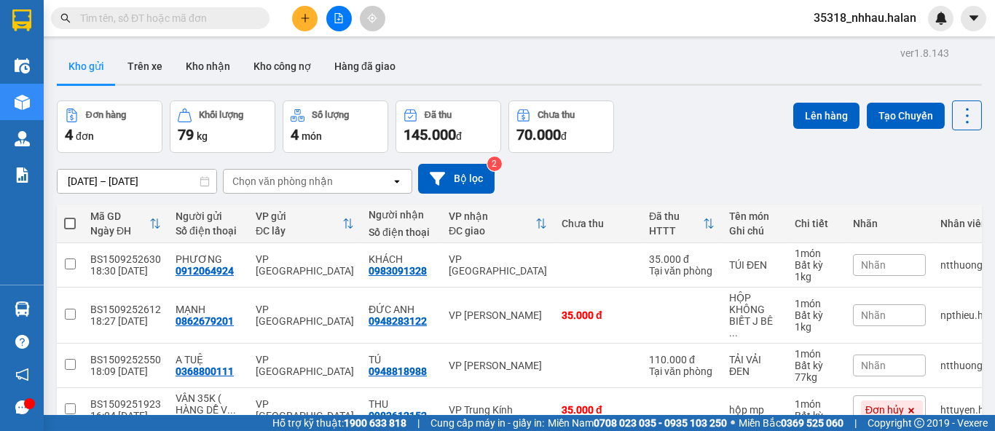
scroll to position [0, 0]
